Goal: Check status

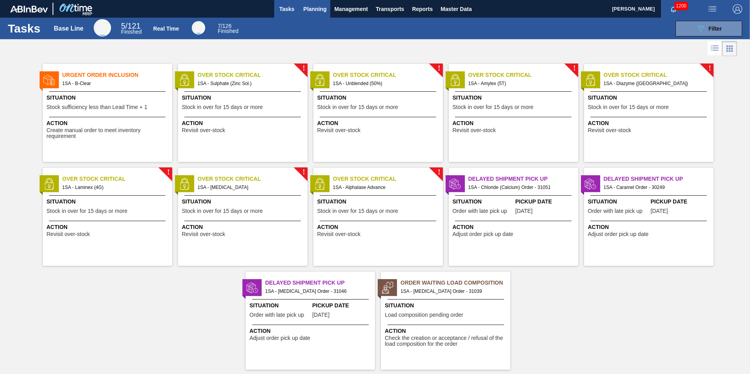
click at [312, 8] on span "Planning" at bounding box center [314, 8] width 23 height 9
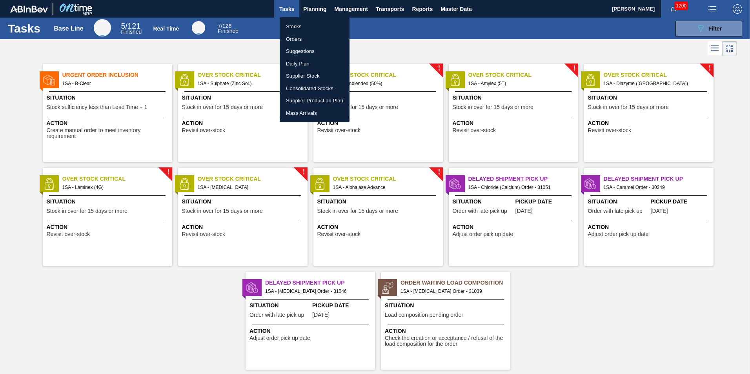
click at [296, 27] on li "Stocks" at bounding box center [315, 26] width 70 height 13
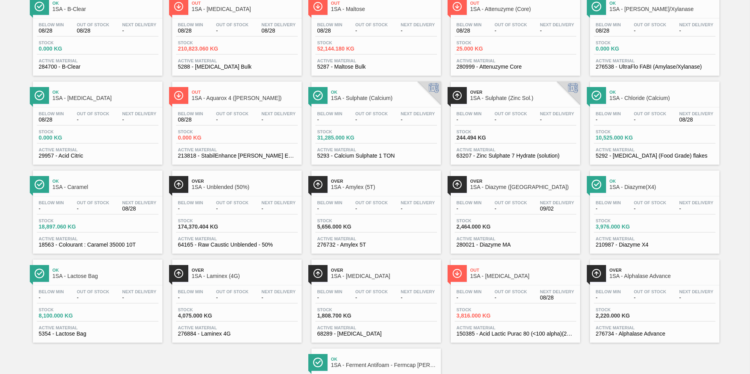
scroll to position [78, 0]
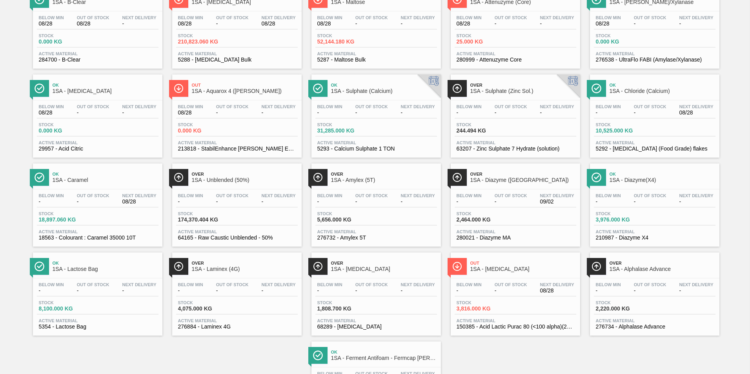
click at [543, 308] on div "Stock 3,816.000 KG" at bounding box center [516, 308] width 122 height 14
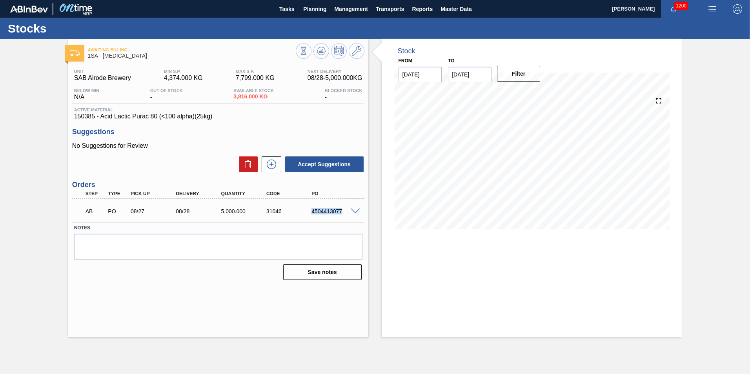
drag, startPoint x: 342, startPoint y: 213, endPoint x: 295, endPoint y: 209, distance: 46.5
click at [295, 209] on div "AB PO 08/27 08/28 5,000.000 31046 4504413077" at bounding box center [216, 211] width 272 height 16
copy div "4504413077"
click at [328, 211] on div "4504413077" at bounding box center [335, 211] width 51 height 6
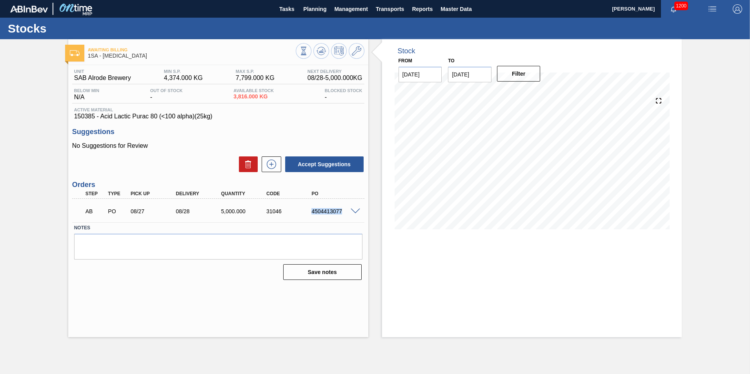
click at [328, 211] on div "4504413077" at bounding box center [335, 211] width 51 height 6
